Goal: Task Accomplishment & Management: Use online tool/utility

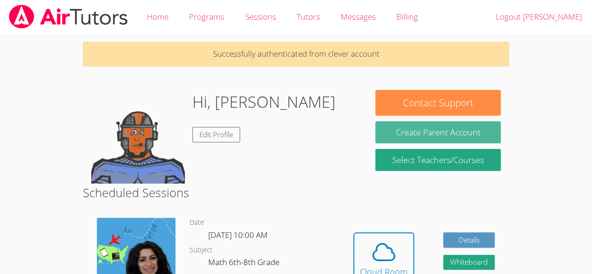
click at [387, 133] on button "Create Parent Account" at bounding box center [437, 132] width 125 height 22
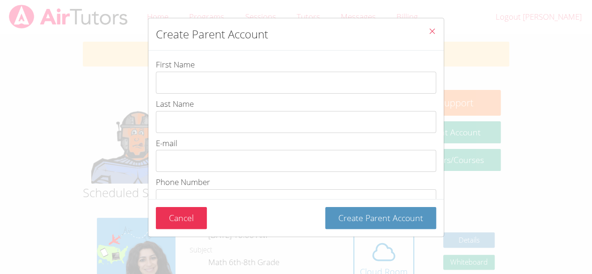
click at [437, 28] on button "Close" at bounding box center [431, 32] width 23 height 29
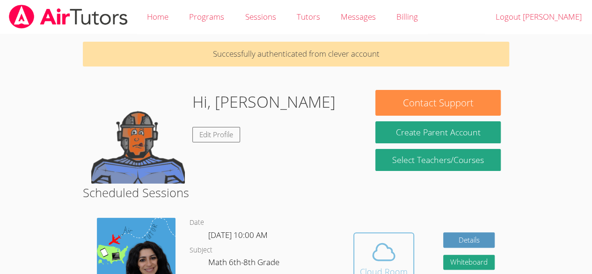
click at [377, 261] on icon at bounding box center [383, 252] width 26 height 26
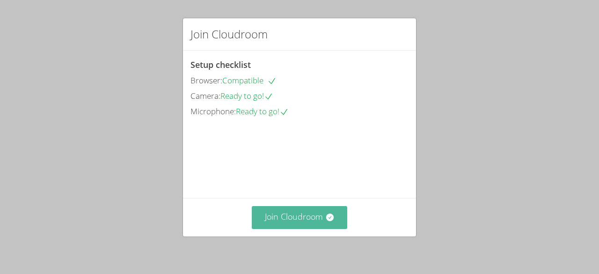
click at [320, 219] on button "Join Cloudroom" at bounding box center [300, 217] width 96 height 23
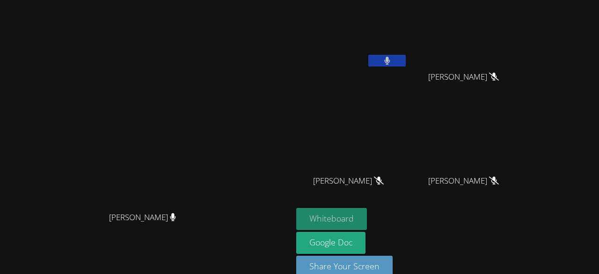
click at [367, 211] on button "Whiteboard" at bounding box center [331, 219] width 71 height 22
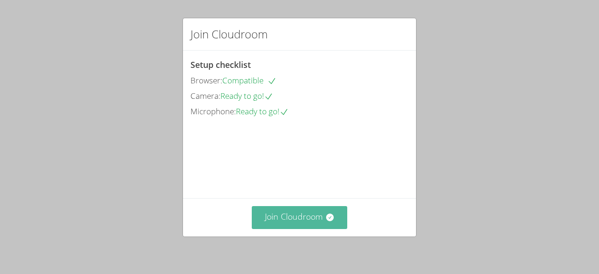
click at [306, 217] on button "Join Cloudroom" at bounding box center [300, 217] width 96 height 23
click at [295, 217] on button "Join Cloudroom" at bounding box center [300, 217] width 96 height 23
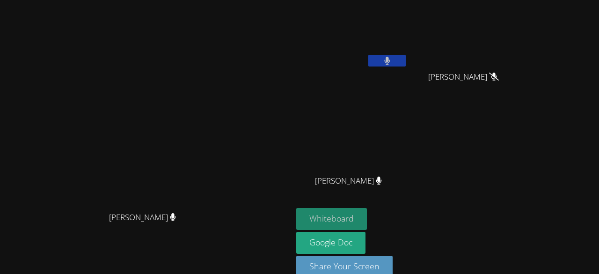
click at [367, 216] on button "Whiteboard" at bounding box center [331, 219] width 71 height 22
